Goal: Information Seeking & Learning: Learn about a topic

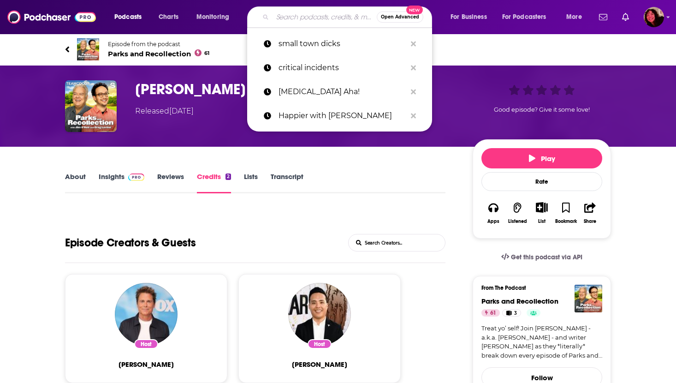
click at [320, 19] on input "Search podcasts, credits, & more..." at bounding box center [324, 17] width 104 height 15
paste input "[DEMOGRAPHIC_DATA] Ass Podcast"
type input "[DEMOGRAPHIC_DATA] Ass Podcast"
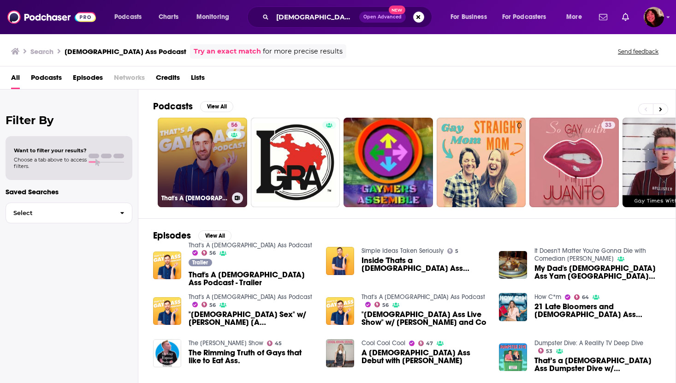
click at [182, 170] on link "56 That's A [DEMOGRAPHIC_DATA] Ass Podcast" at bounding box center [202, 162] width 89 height 89
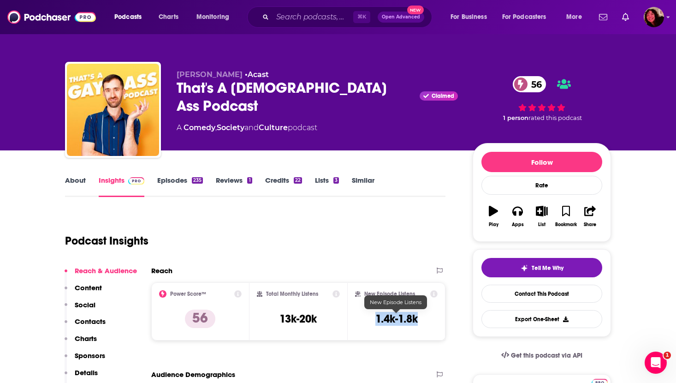
drag, startPoint x: 373, startPoint y: 318, endPoint x: 432, endPoint y: 318, distance: 59.5
click at [432, 318] on div "New Episode Listens 1.4k-1.8k" at bounding box center [396, 311] width 83 height 42
copy h3 "1.4k-1.8k"
click at [322, 222] on div "Podcast Insights" at bounding box center [251, 235] width 373 height 47
click at [95, 319] on p "Contacts" at bounding box center [90, 321] width 31 height 9
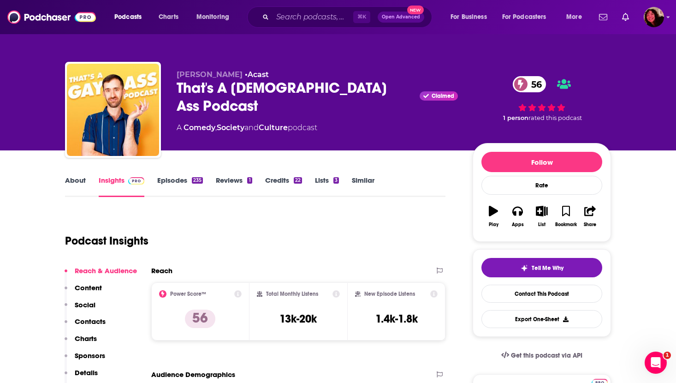
click at [68, 182] on link "About" at bounding box center [75, 186] width 21 height 21
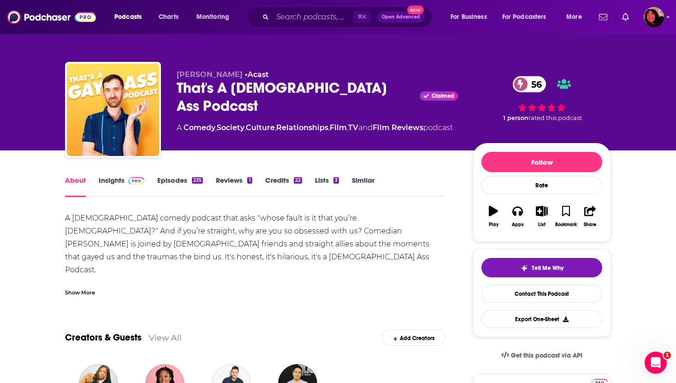
click at [103, 183] on link "Insights" at bounding box center [122, 186] width 46 height 21
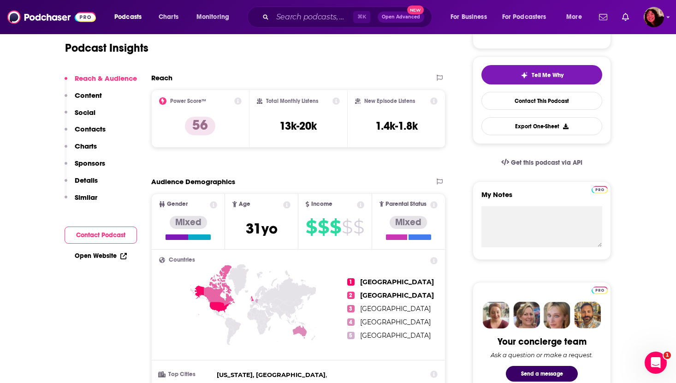
click at [98, 130] on p "Contacts" at bounding box center [90, 128] width 31 height 9
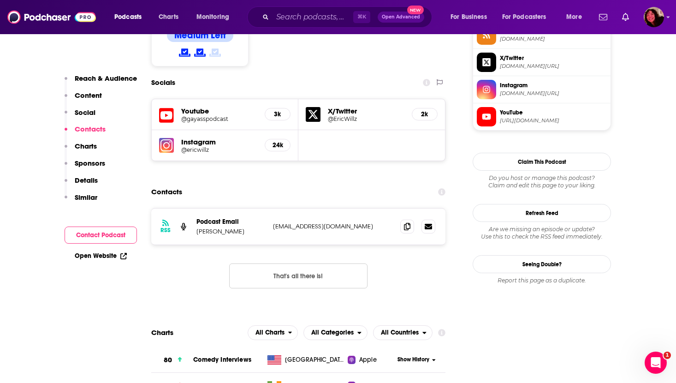
scroll to position [791, 0]
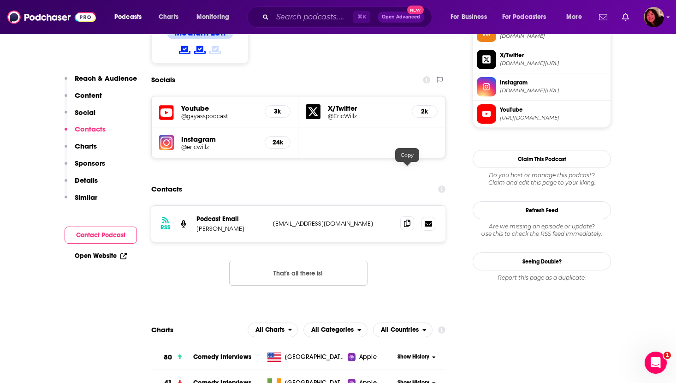
click at [404, 219] on icon at bounding box center [407, 222] width 6 height 7
click at [278, 15] on input "Search podcasts, credits, & more..." at bounding box center [312, 17] width 81 height 15
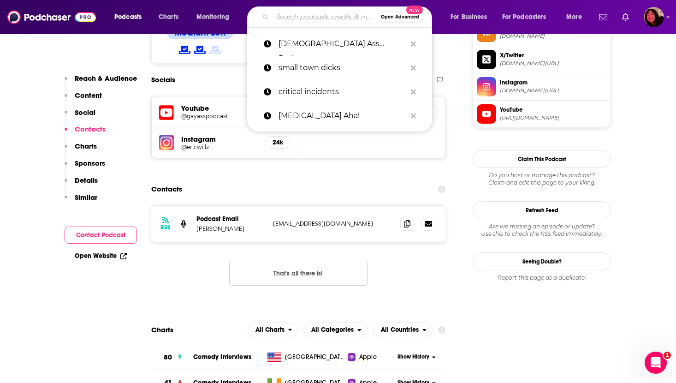
paste input "Hot Takes & Deep Dives"
type input "Hot Takes & Deep Dives"
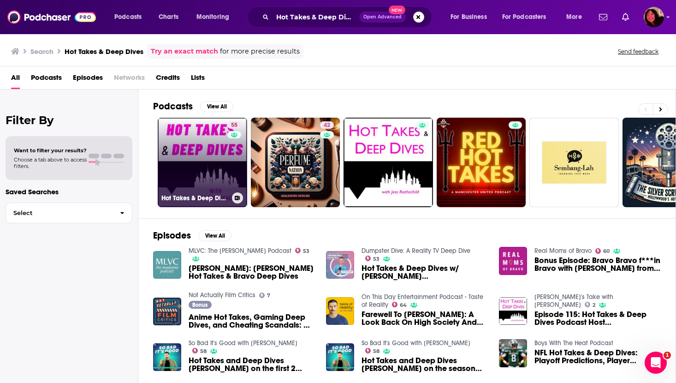
click at [177, 174] on link "55 Hot Takes & Deep Dives" at bounding box center [202, 162] width 89 height 89
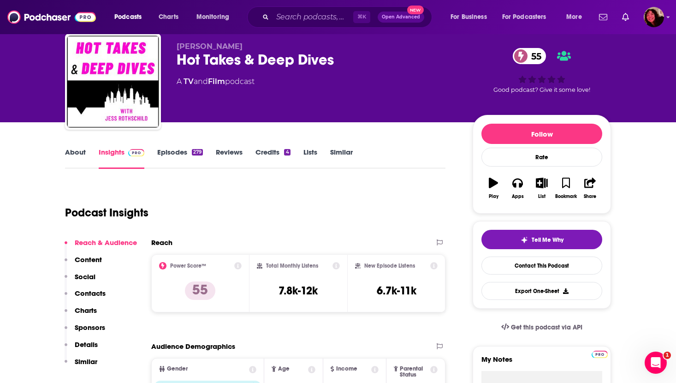
scroll to position [35, 0]
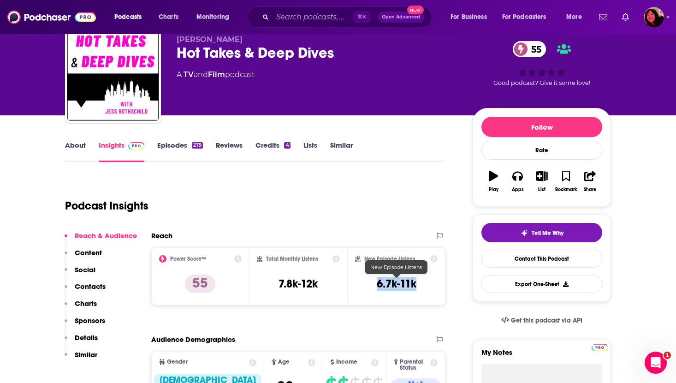
drag, startPoint x: 373, startPoint y: 287, endPoint x: 423, endPoint y: 287, distance: 50.7
click at [423, 287] on div "New Episode Listens 6.7k-11k" at bounding box center [396, 276] width 83 height 42
copy h3 "6.7k-11k"
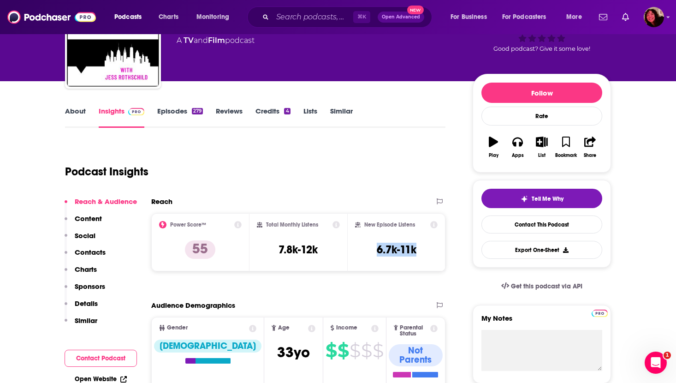
click at [83, 252] on p "Contacts" at bounding box center [90, 252] width 31 height 9
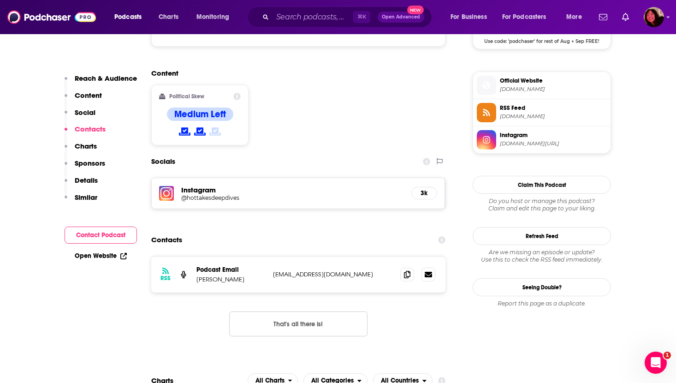
scroll to position [760, 0]
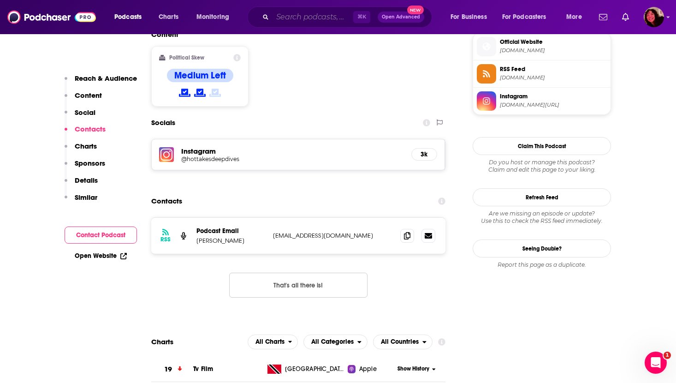
click at [306, 15] on input "Search podcasts, credits, & more..." at bounding box center [312, 17] width 81 height 15
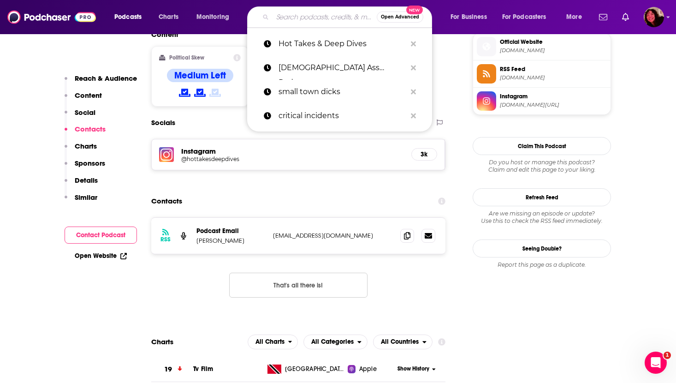
paste input "[DEMOGRAPHIC_DATA] Supper Club"
type input "[DEMOGRAPHIC_DATA] Supper Club"
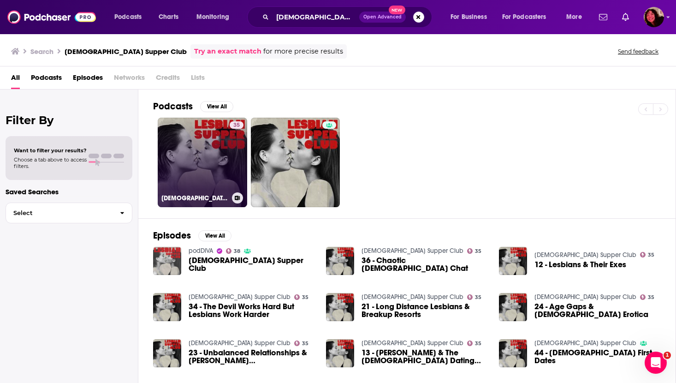
click at [209, 154] on link "35 [DEMOGRAPHIC_DATA] Supper Club" at bounding box center [202, 162] width 89 height 89
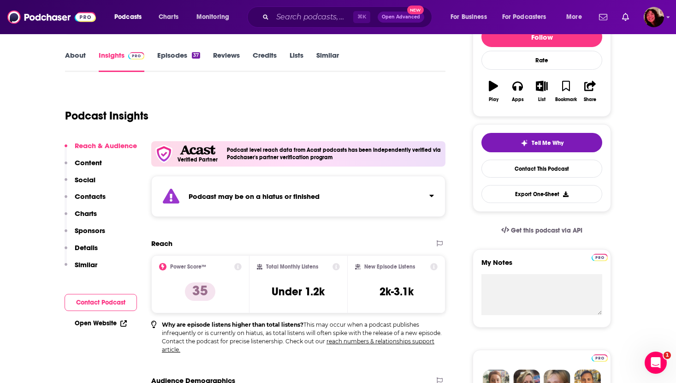
scroll to position [126, 0]
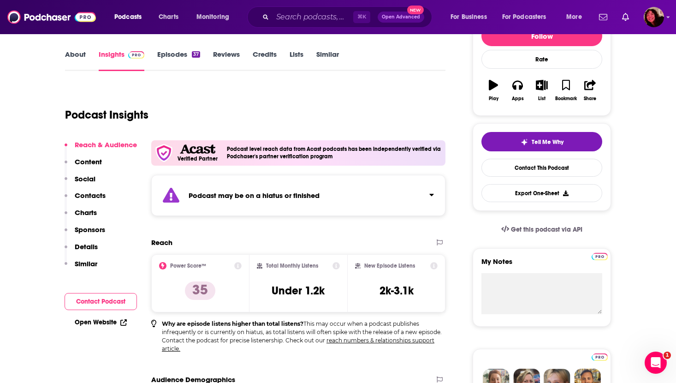
click at [103, 319] on link "Open Website" at bounding box center [101, 322] width 52 height 8
click at [89, 195] on p "Contacts" at bounding box center [90, 195] width 31 height 9
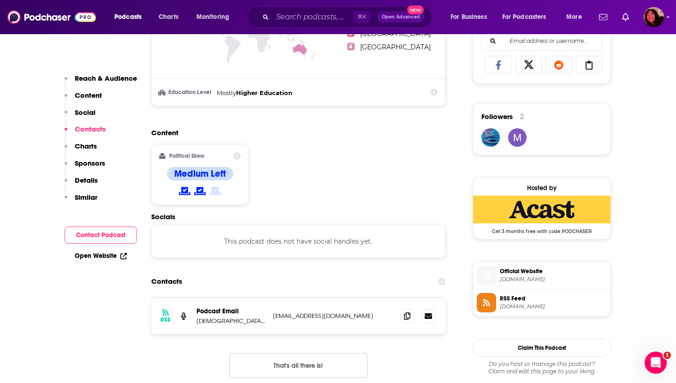
scroll to position [750, 0]
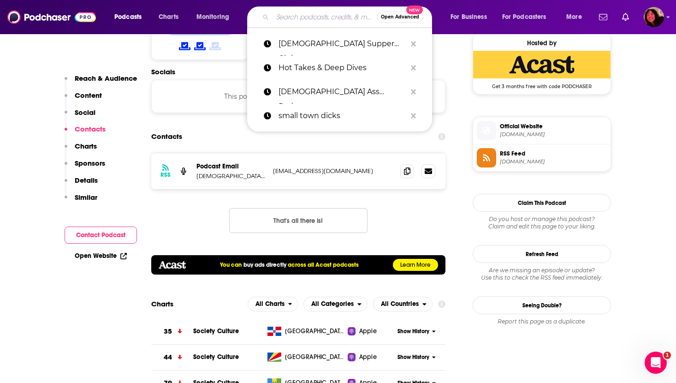
click at [284, 18] on input "Search podcasts, credits, & more..." at bounding box center [324, 17] width 104 height 15
paste input "Lez Hang Out"
type input "Lez Hang Out"
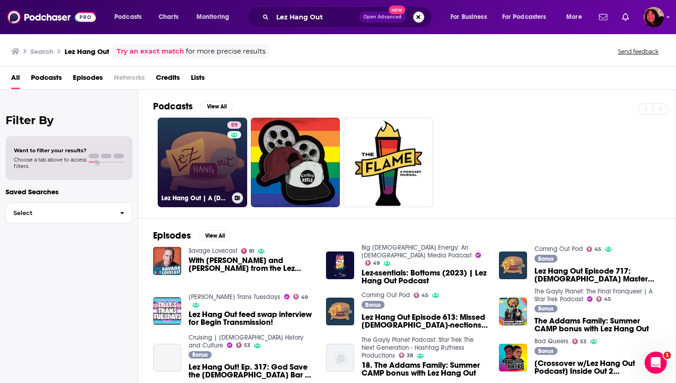
click at [202, 158] on link "59 Lez Hang Out | A [DEMOGRAPHIC_DATA] Podcast" at bounding box center [202, 162] width 89 height 89
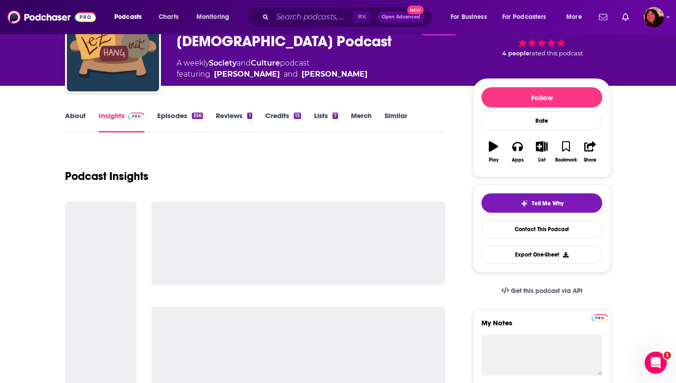
scroll to position [77, 0]
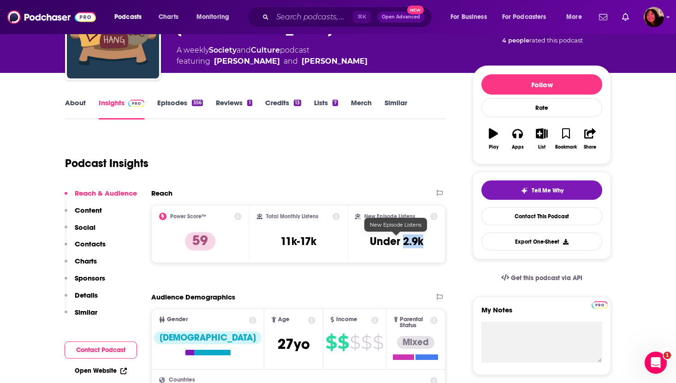
drag, startPoint x: 403, startPoint y: 242, endPoint x: 427, endPoint y: 242, distance: 23.5
click at [427, 242] on div "New Episode Listens Under 2.9k" at bounding box center [396, 234] width 83 height 42
copy h3 "2.9k"
click at [92, 241] on p "Contacts" at bounding box center [90, 243] width 31 height 9
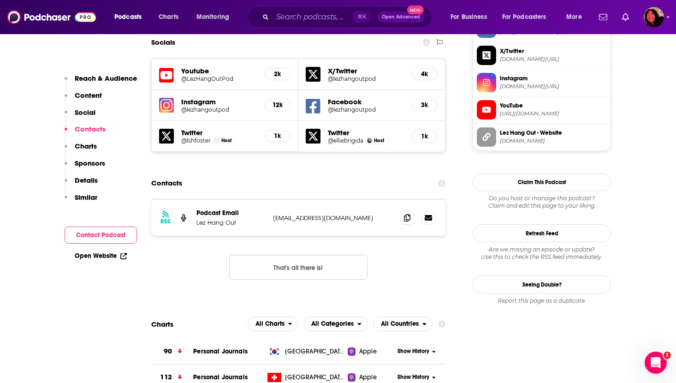
scroll to position [823, 0]
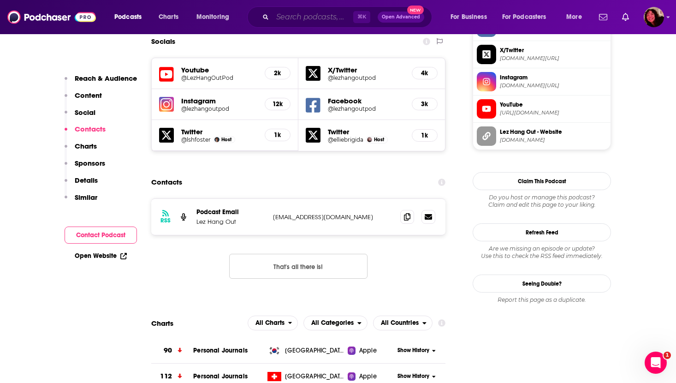
click at [314, 14] on input "Search podcasts, credits, & more..." at bounding box center [312, 17] width 81 height 15
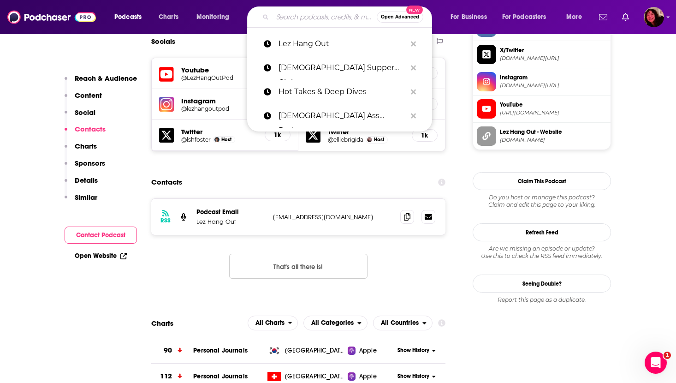
paste input "[DEMOGRAPHIC_DATA]&A"
type input "[DEMOGRAPHIC_DATA]&A"
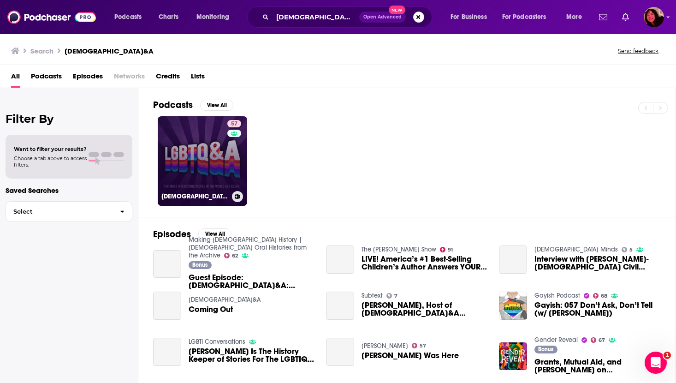
click at [194, 157] on link "57 [DEMOGRAPHIC_DATA]&A" at bounding box center [202, 160] width 89 height 89
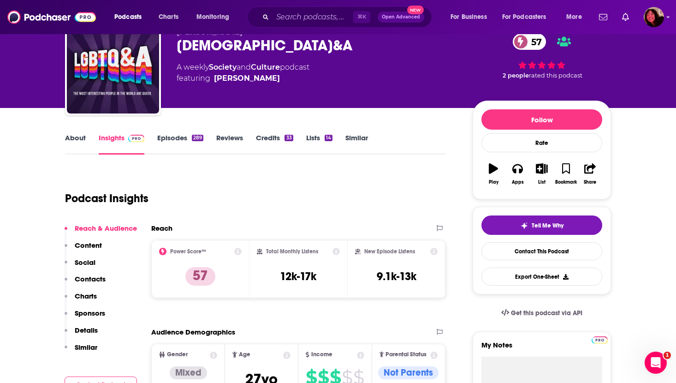
scroll to position [53, 0]
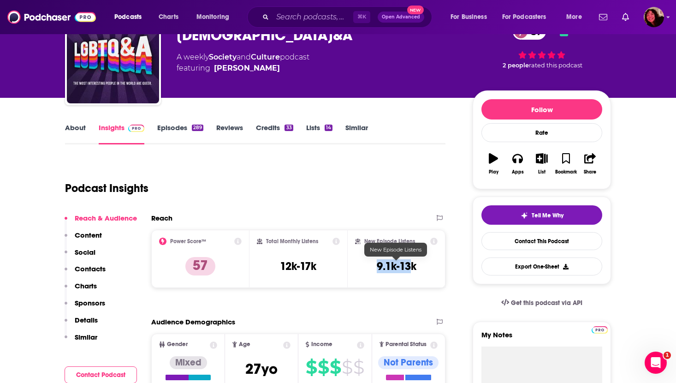
drag, startPoint x: 373, startPoint y: 266, endPoint x: 414, endPoint y: 266, distance: 41.0
click at [414, 266] on div "New Episode Listens 9.1k-13k" at bounding box center [396, 258] width 83 height 42
copy h3 "9.1k-13k"
click at [94, 266] on p "Contacts" at bounding box center [90, 268] width 31 height 9
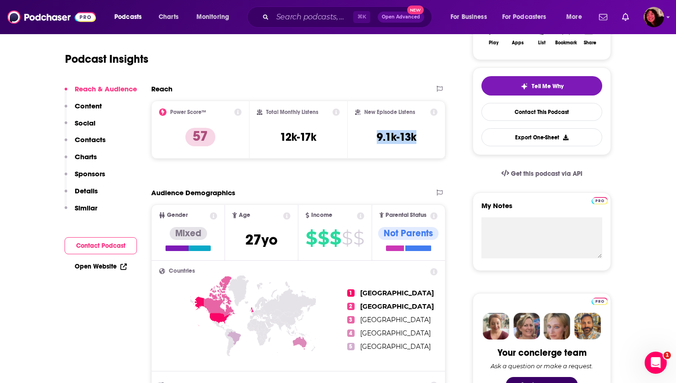
scroll to position [0, 0]
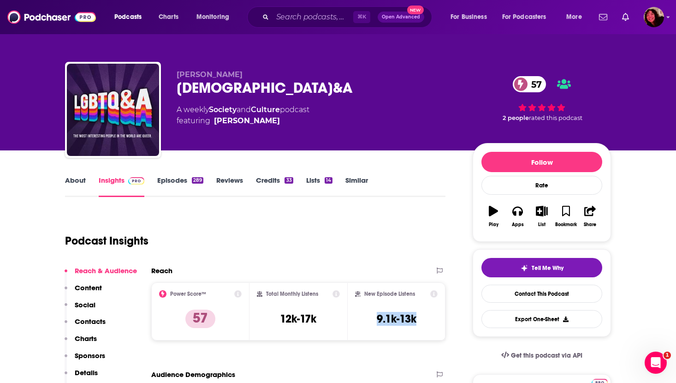
click at [70, 178] on link "About" at bounding box center [75, 186] width 21 height 21
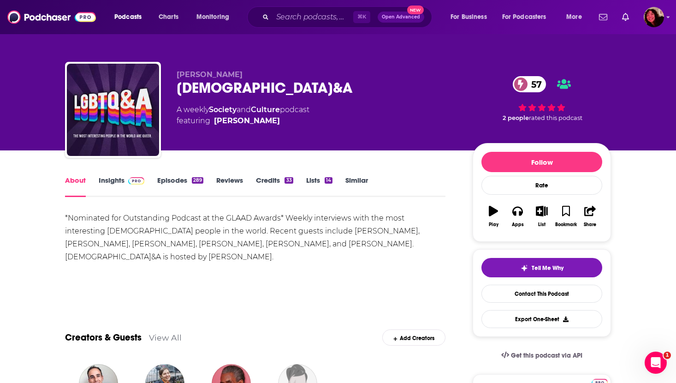
click at [112, 181] on link "Insights" at bounding box center [122, 186] width 46 height 21
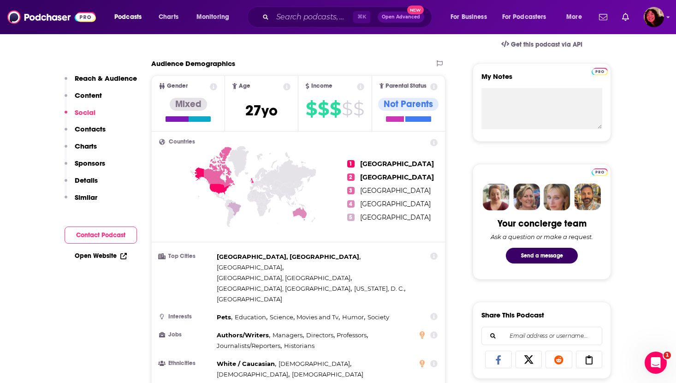
scroll to position [712, 0]
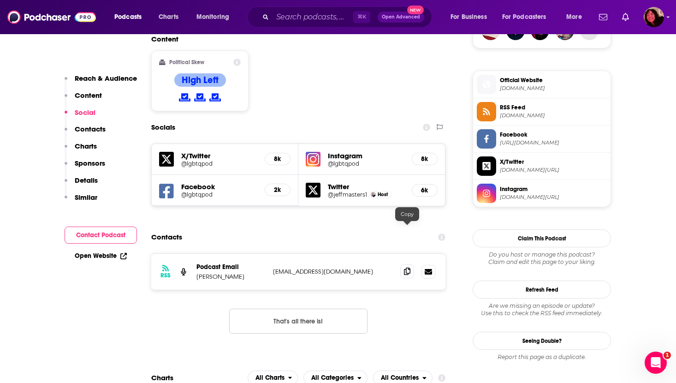
click at [404, 267] on icon at bounding box center [407, 270] width 6 height 7
click at [283, 14] on input "Search podcasts, credits, & more..." at bounding box center [312, 17] width 81 height 15
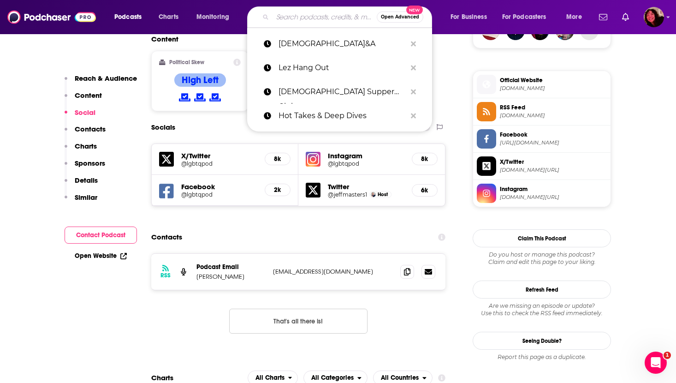
paste input "Outward"
type input "Outward"
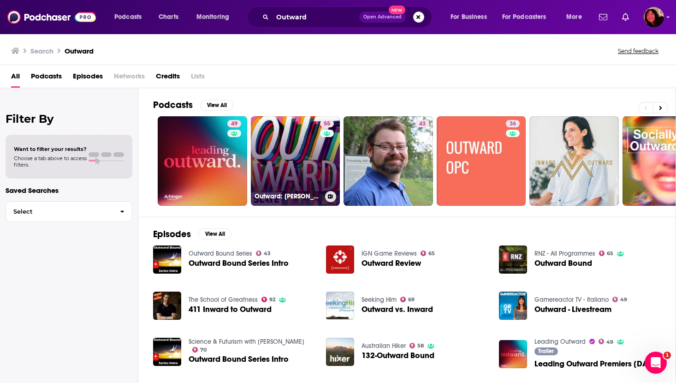
click at [276, 160] on link "55 Outward: [PERSON_NAME]'s [DEMOGRAPHIC_DATA] podcast" at bounding box center [295, 160] width 89 height 89
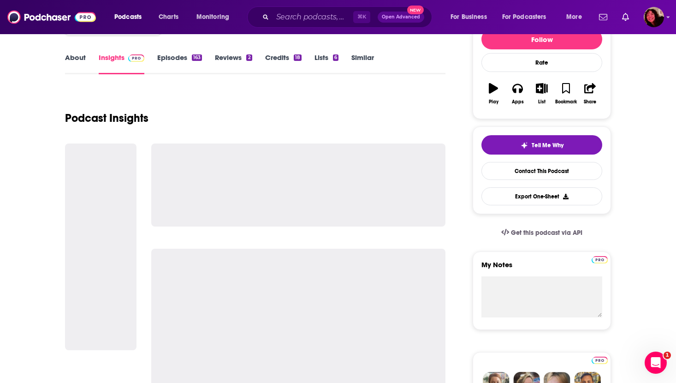
scroll to position [126, 0]
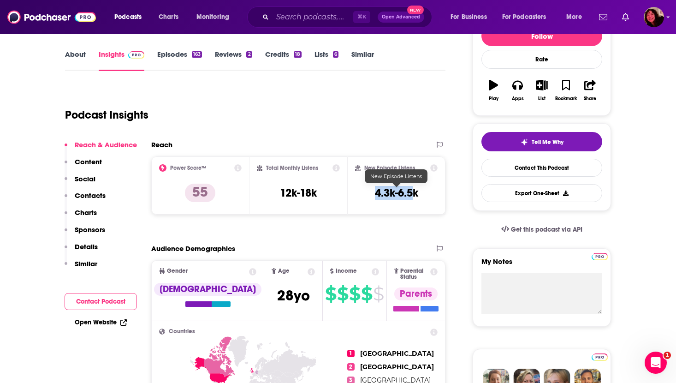
drag, startPoint x: 373, startPoint y: 192, endPoint x: 418, endPoint y: 192, distance: 45.2
click at [418, 192] on div "New Episode Listens 4.3k-6.5k" at bounding box center [396, 185] width 83 height 42
copy h3 "4.3k-6.5k"
click at [92, 196] on p "Contacts" at bounding box center [90, 195] width 31 height 9
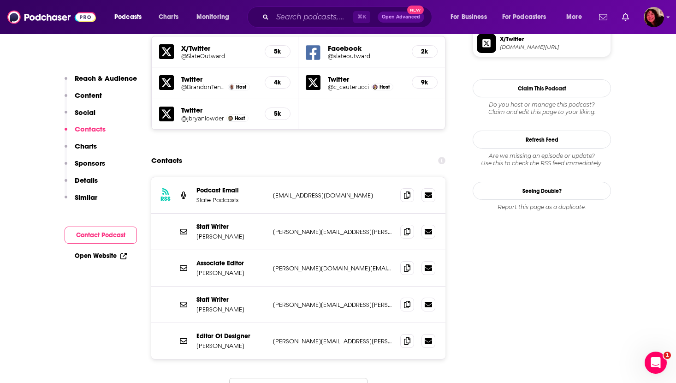
scroll to position [835, 0]
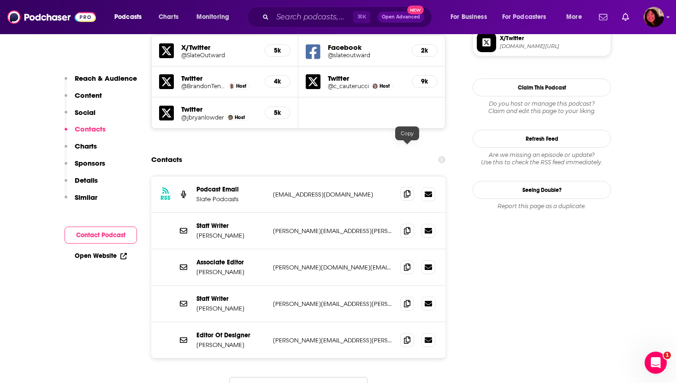
click at [406, 190] on icon at bounding box center [407, 193] width 6 height 7
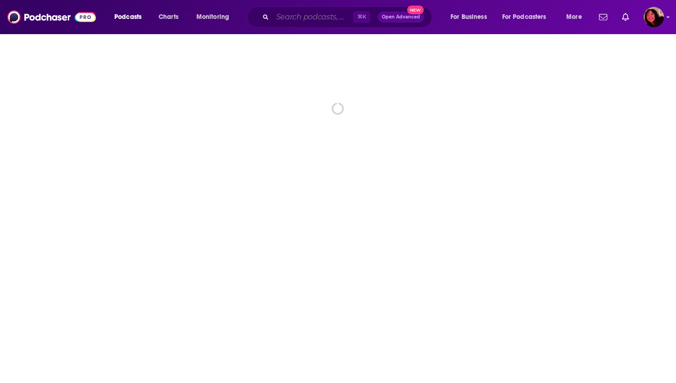
click at [290, 20] on input "Search podcasts, credits, & more..." at bounding box center [312, 17] width 81 height 15
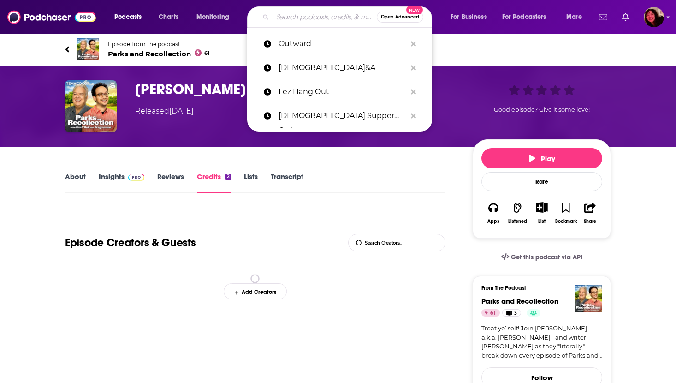
paste input "Pretty [DEMOGRAPHIC_DATA] w/ [PERSON_NAME]"
type input "Pretty Gay w/ Catherine McCafferty"
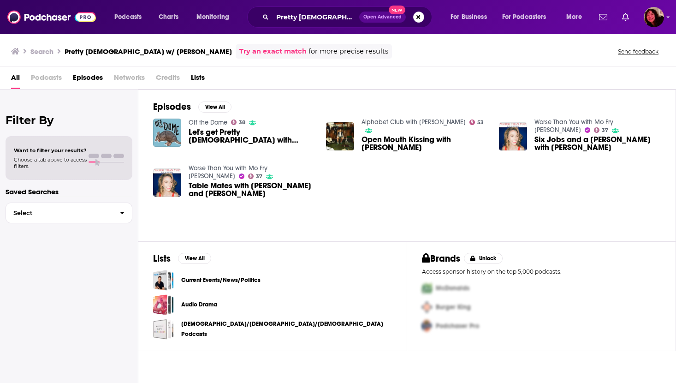
click at [254, 135] on span "Let's get Pretty Gay with Catherine McCafferty" at bounding box center [252, 136] width 126 height 16
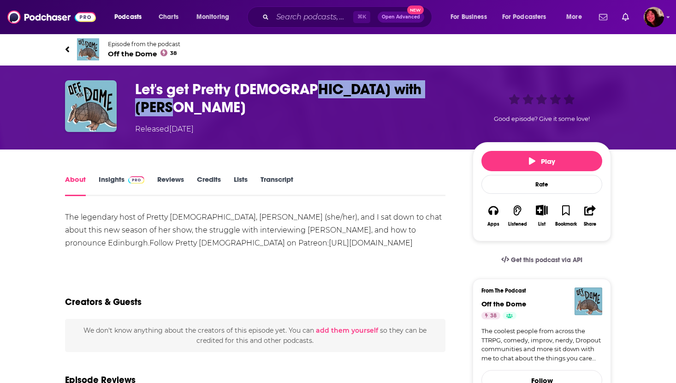
drag, startPoint x: 300, startPoint y: 91, endPoint x: 457, endPoint y: 86, distance: 157.7
click at [457, 86] on h1 "Let's get Pretty Gay with Catherine McCafferty" at bounding box center [296, 98] width 323 height 36
copy h1 "Catherine McCafferty"
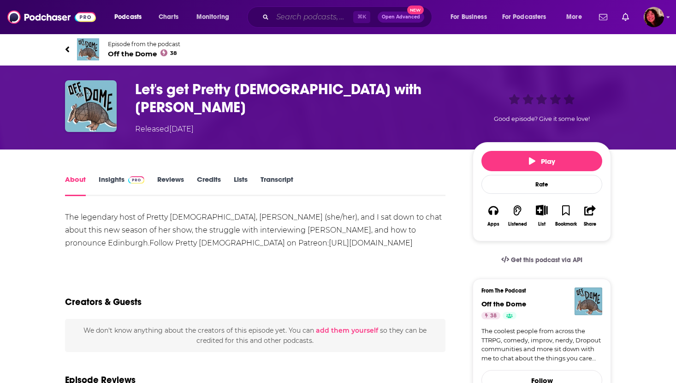
click at [293, 17] on input "Search podcasts, credits, & more..." at bounding box center [312, 17] width 81 height 15
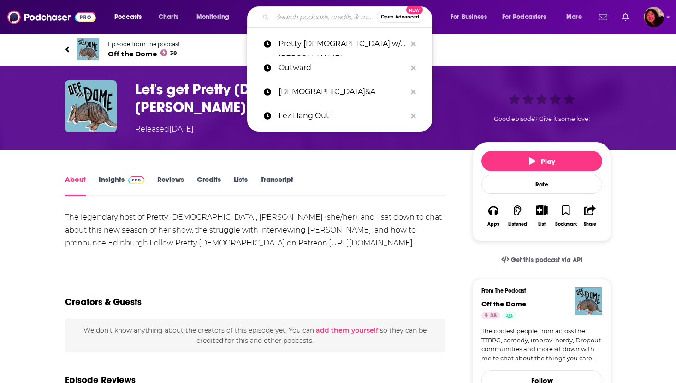
paste input "Catherine McCafferty"
type input "Catherine McCafferty"
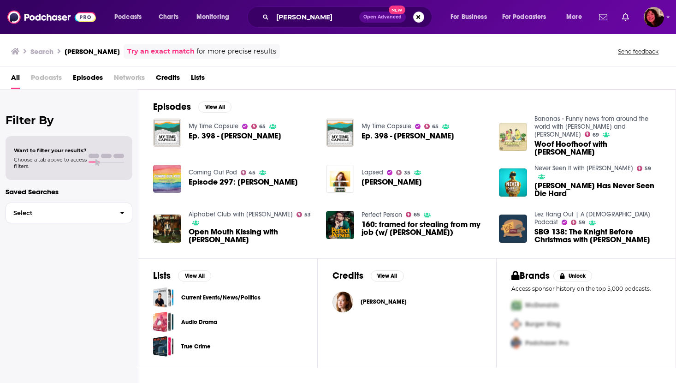
click at [373, 301] on span "Catherine McCafferty" at bounding box center [384, 301] width 46 height 7
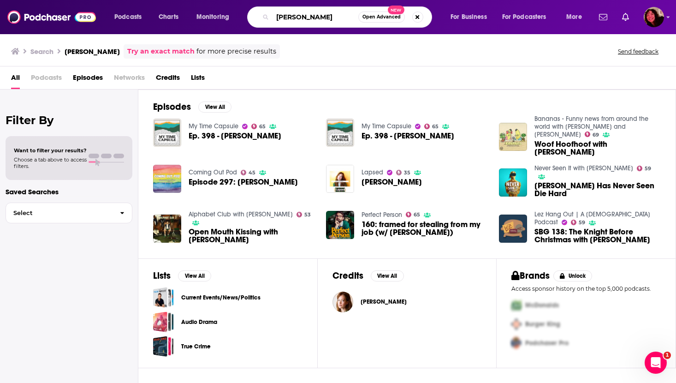
drag, startPoint x: 352, startPoint y: 16, endPoint x: 170, endPoint y: 8, distance: 182.7
click at [170, 8] on div "Podcasts Charts Monitoring Catherine McCafferty Open Advanced New For Business …" at bounding box center [349, 16] width 483 height 21
type input "pretty gay"
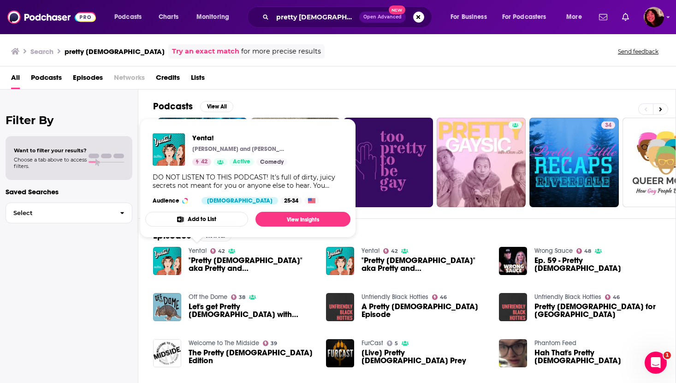
click at [202, 261] on span ""Pretty Gay" aka Pretty and Gay with Catherine McCafferty" at bounding box center [252, 264] width 126 height 16
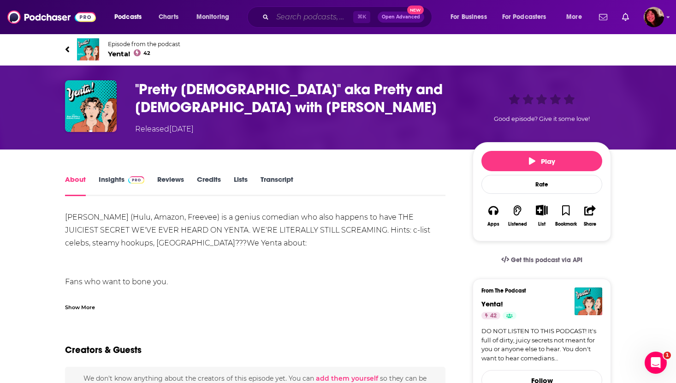
click at [289, 18] on input "Search podcasts, credits, & more..." at bounding box center [312, 17] width 81 height 15
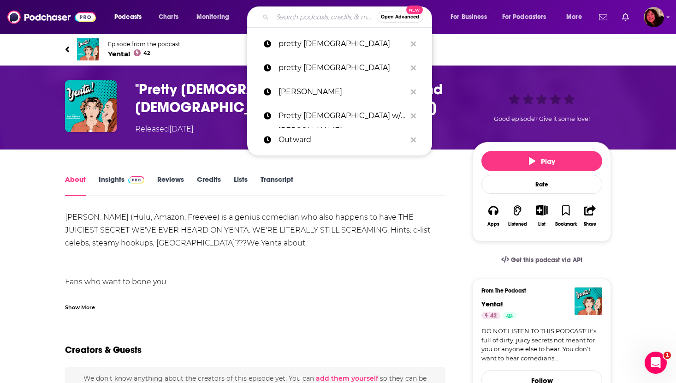
paste input "Pretty Gay"
type input "Pretty Gay"
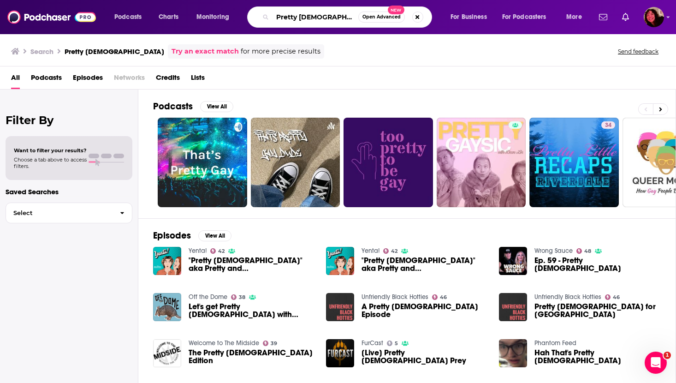
click at [299, 16] on input "Pretty Gay" at bounding box center [315, 17] width 86 height 15
type input "Pretty and Gay"
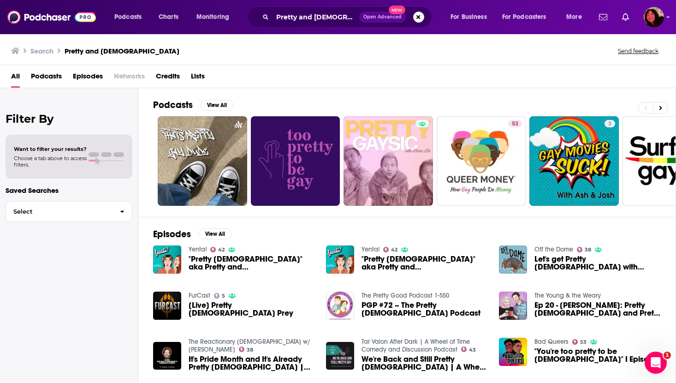
click at [385, 308] on span "PGP #72 – The Pretty Gay Podcast" at bounding box center [424, 309] width 126 height 16
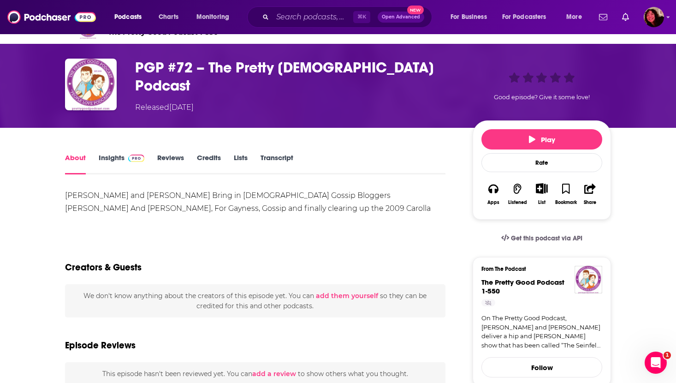
scroll to position [23, 0]
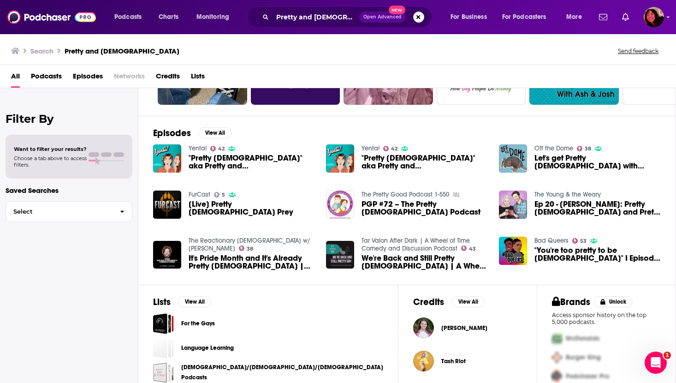
scroll to position [112, 0]
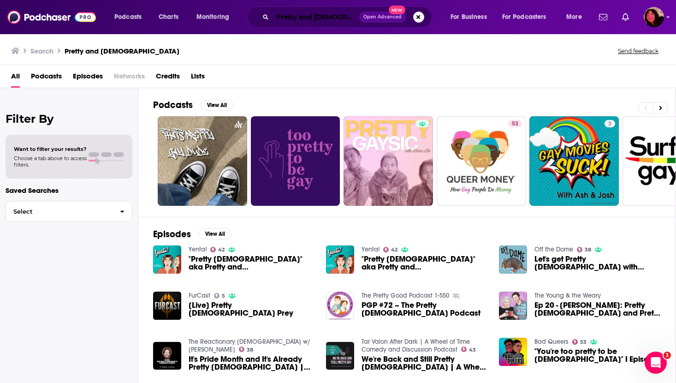
click at [314, 16] on input "Pretty and Gay" at bounding box center [315, 17] width 87 height 15
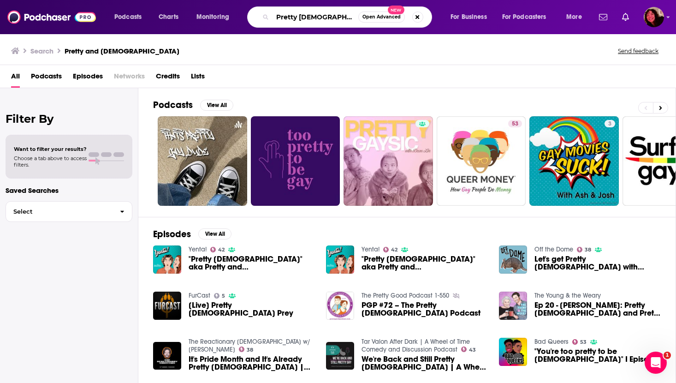
type input "Pretty Gay"
